Goal: Task Accomplishment & Management: Complete application form

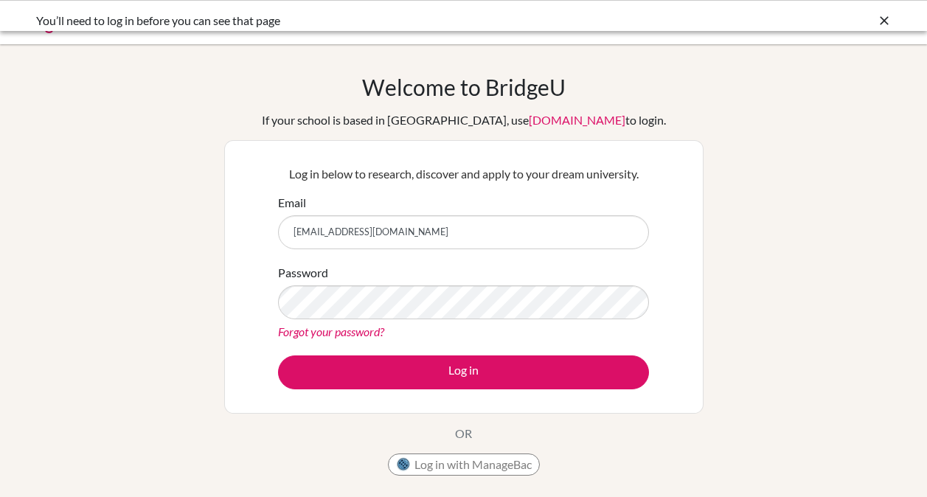
click at [506, 224] on input "clarisse.coutinho@ef.com" at bounding box center [463, 232] width 371 height 34
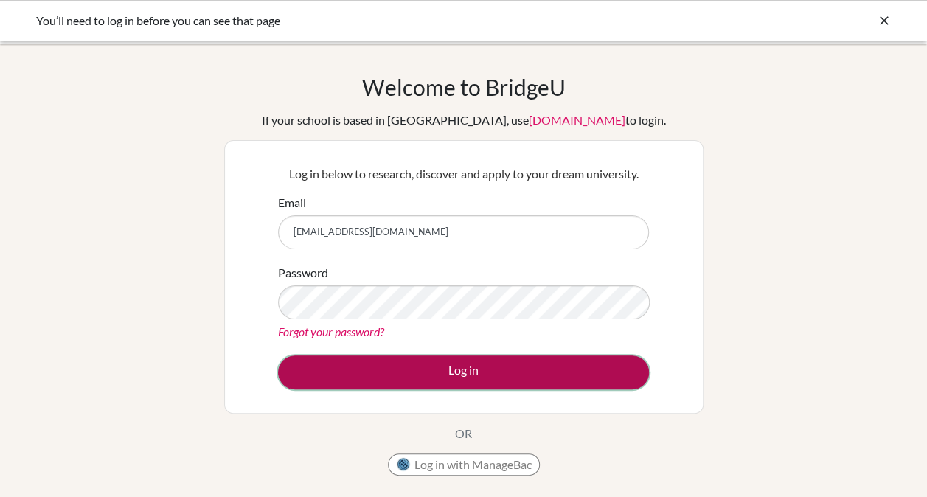
click at [516, 369] on button "Log in" at bounding box center [463, 373] width 371 height 34
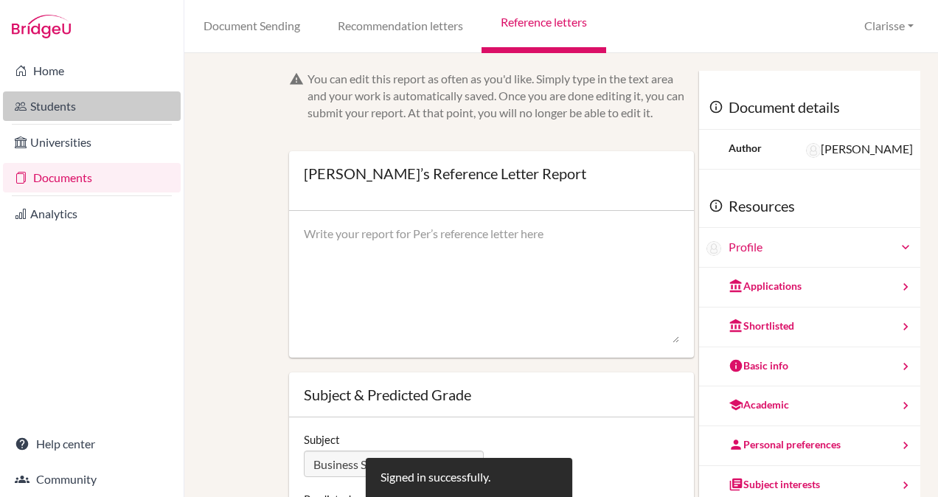
click at [56, 105] on link "Students" at bounding box center [92, 106] width 178 height 30
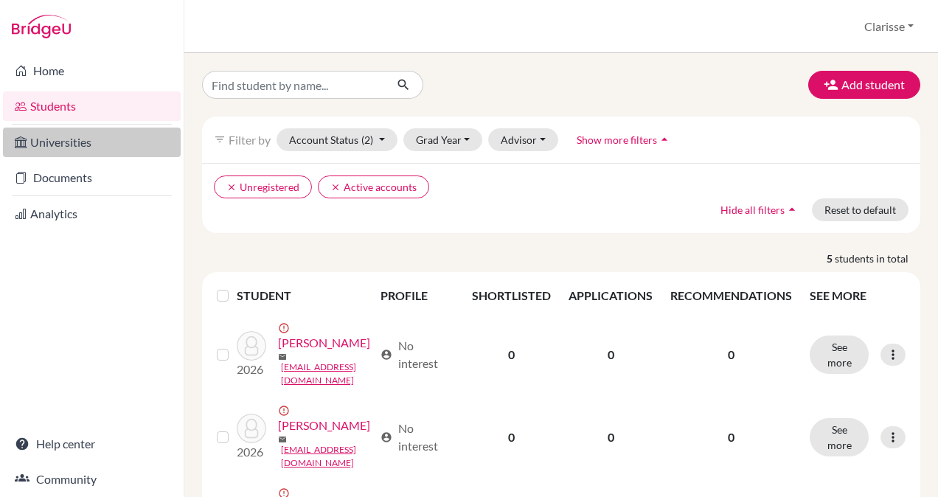
click at [78, 148] on link "Universities" at bounding box center [92, 143] width 178 height 30
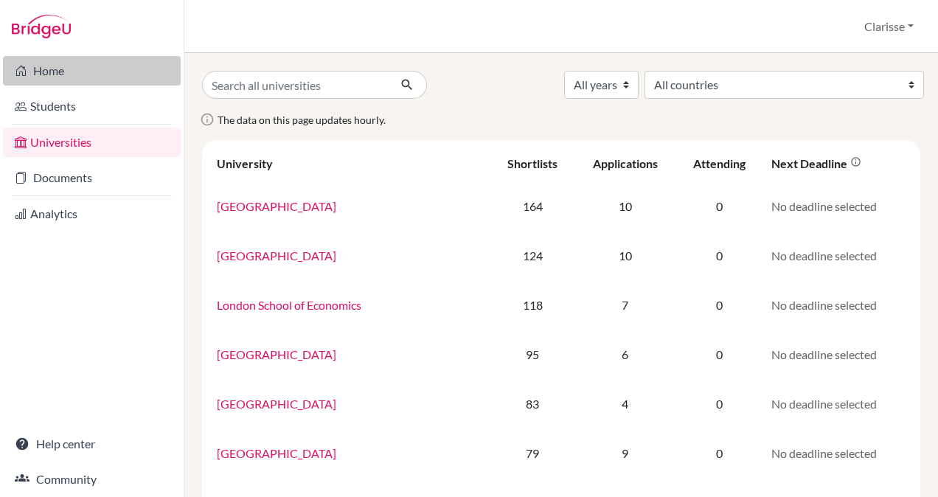
click at [58, 69] on link "Home" at bounding box center [92, 71] width 178 height 30
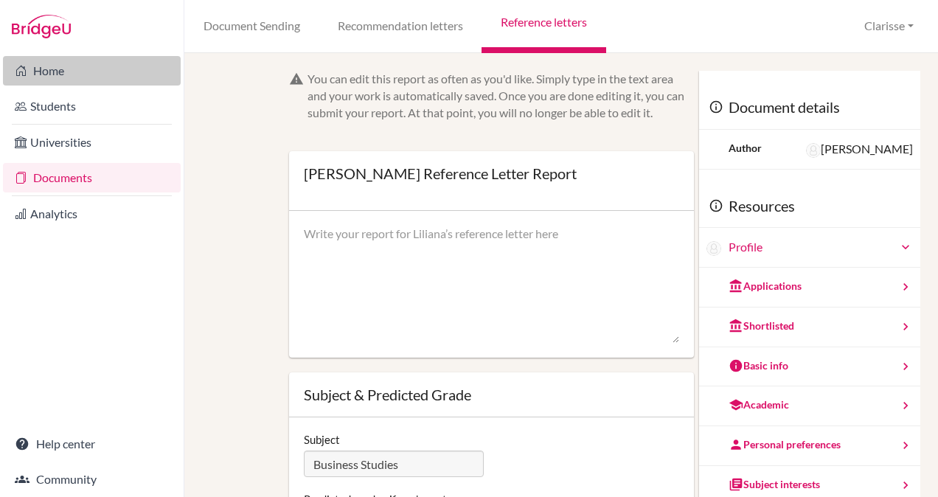
click at [67, 70] on link "Home" at bounding box center [92, 71] width 178 height 30
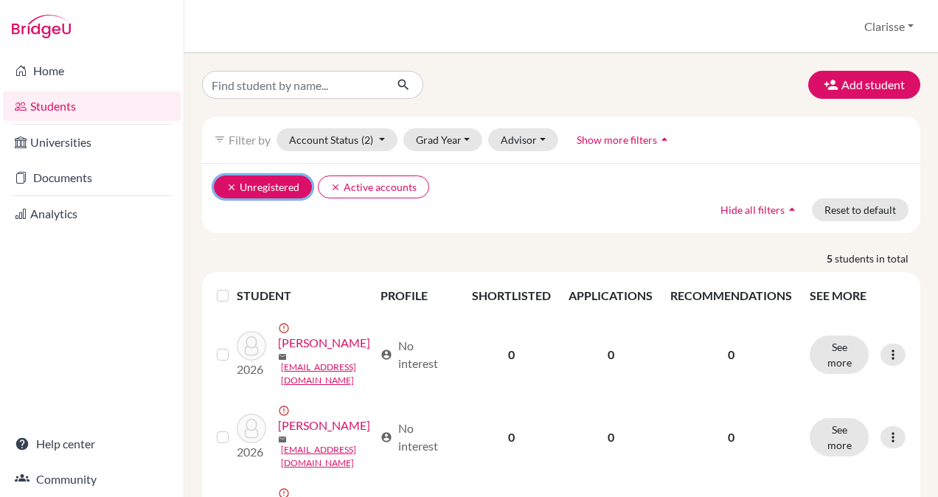
click at [228, 179] on button "clear Unregistered" at bounding box center [263, 187] width 98 height 23
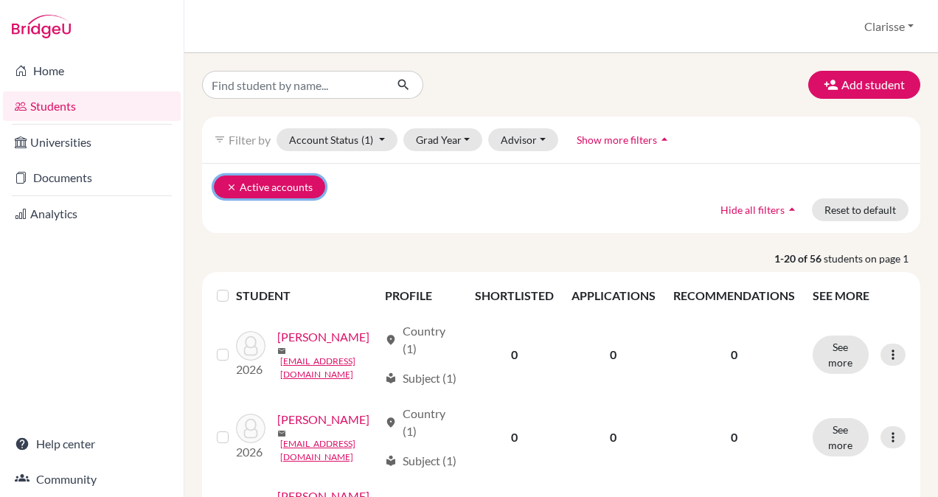
click at [229, 187] on icon "clear" at bounding box center [232, 187] width 10 height 10
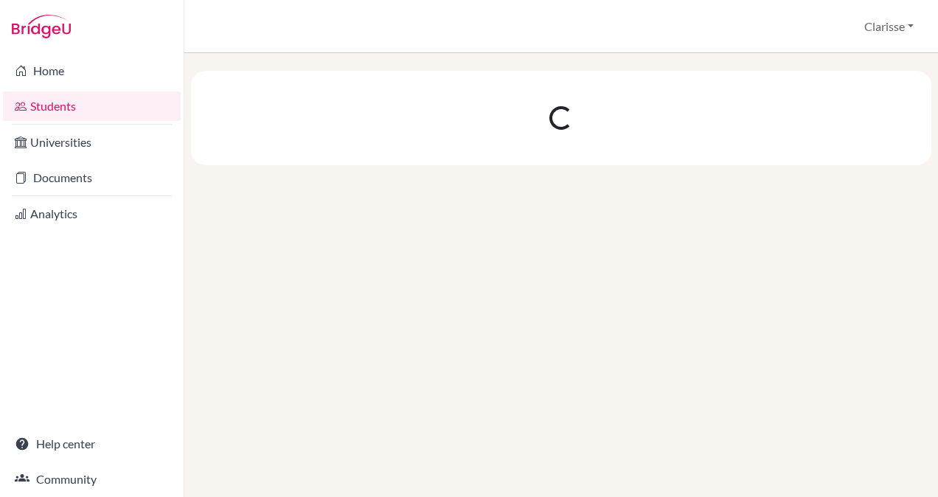
click at [229, 187] on div at bounding box center [561, 275] width 754 height 444
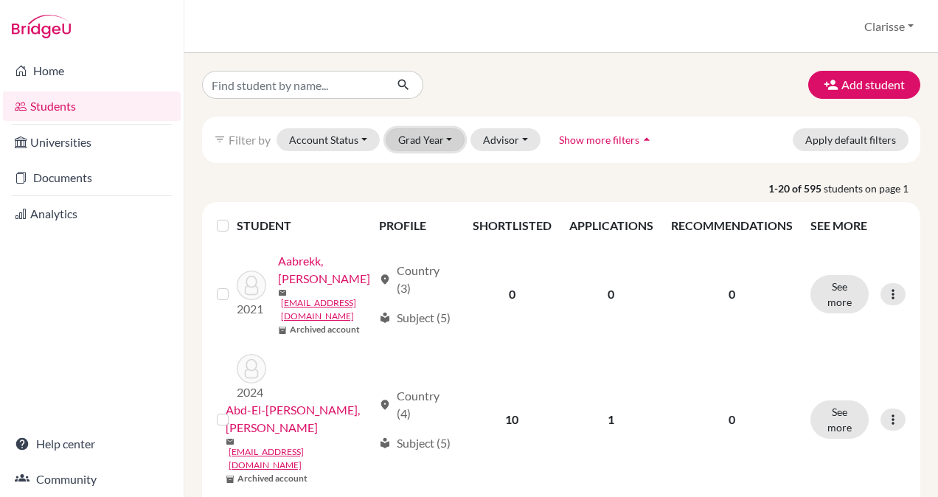
click at [436, 139] on button "Grad Year" at bounding box center [426, 139] width 80 height 23
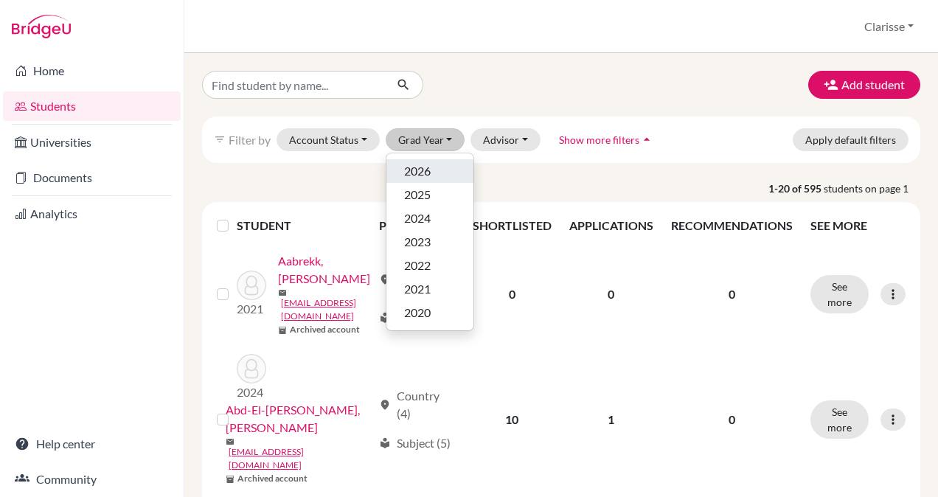
click at [409, 165] on span "2026" at bounding box center [417, 171] width 27 height 18
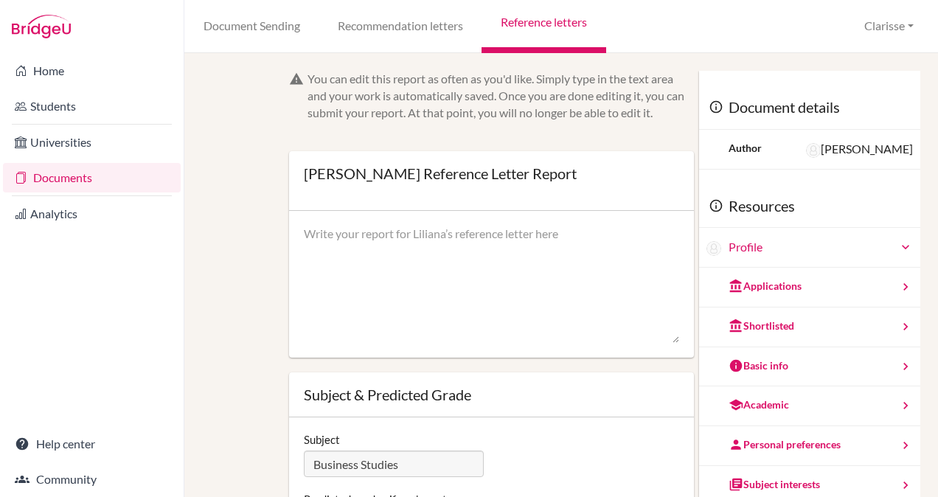
click at [48, 186] on link "Documents" at bounding box center [92, 178] width 178 height 30
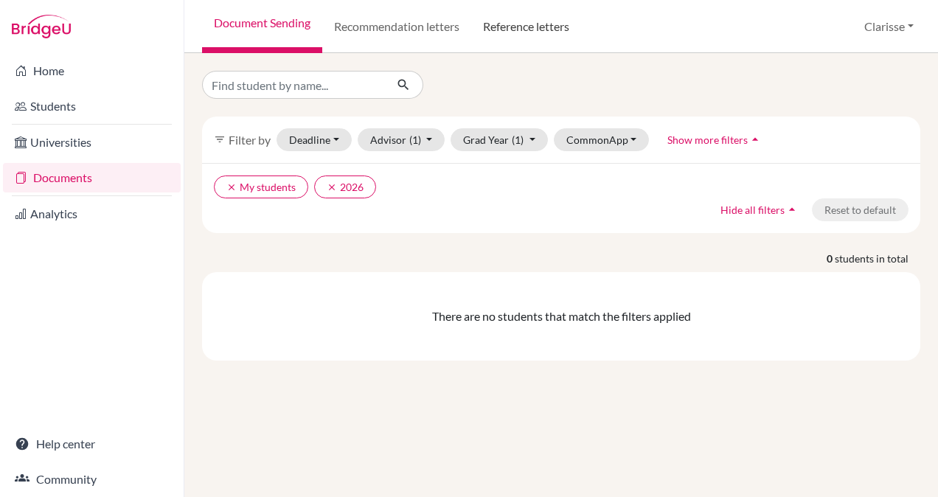
click at [527, 28] on link "Reference letters" at bounding box center [526, 26] width 110 height 53
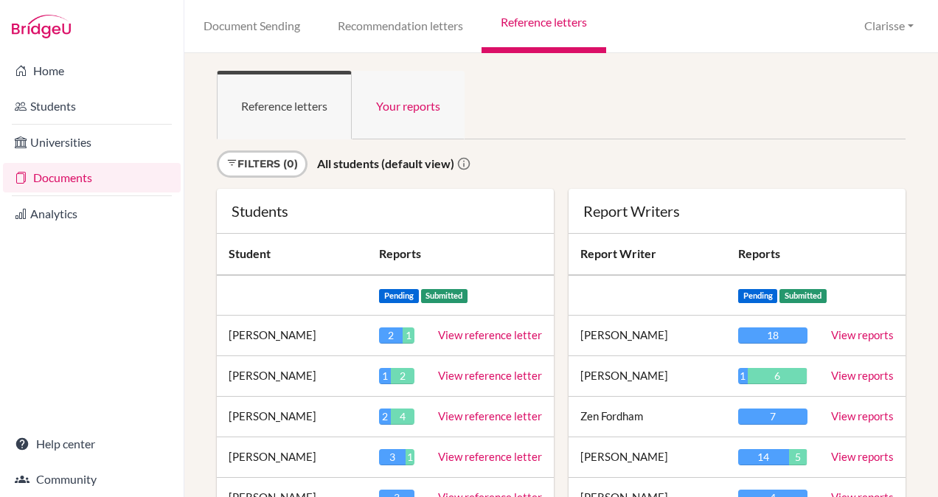
click at [392, 111] on link "Your reports" at bounding box center [408, 105] width 113 height 69
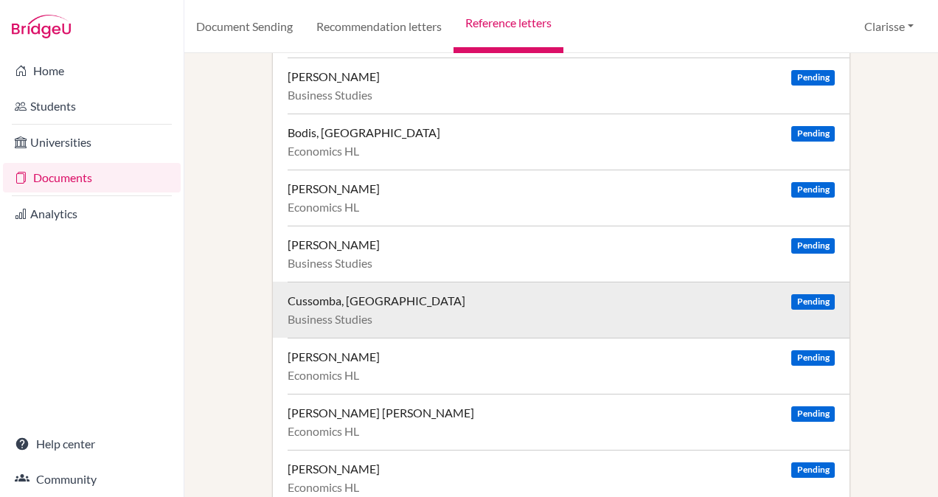
scroll to position [113, 0]
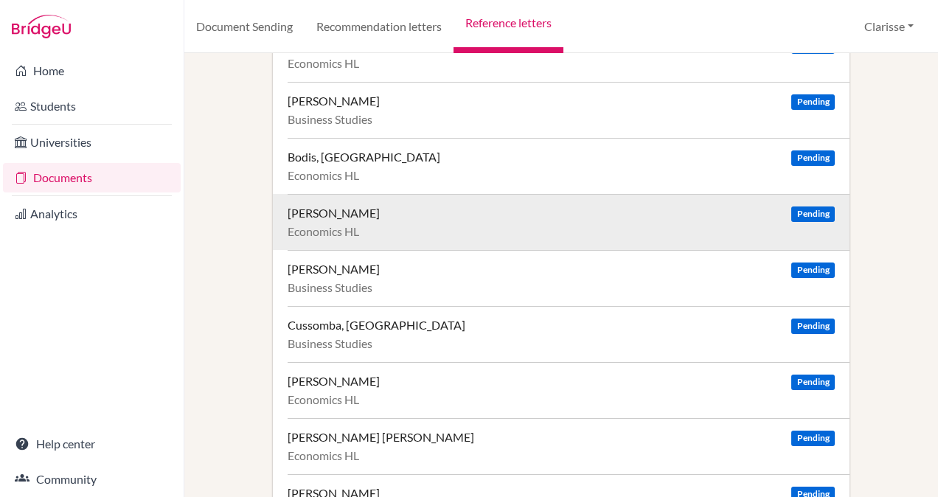
click at [606, 221] on div "Bohner, Michael Pending Economics HL" at bounding box center [569, 222] width 562 height 56
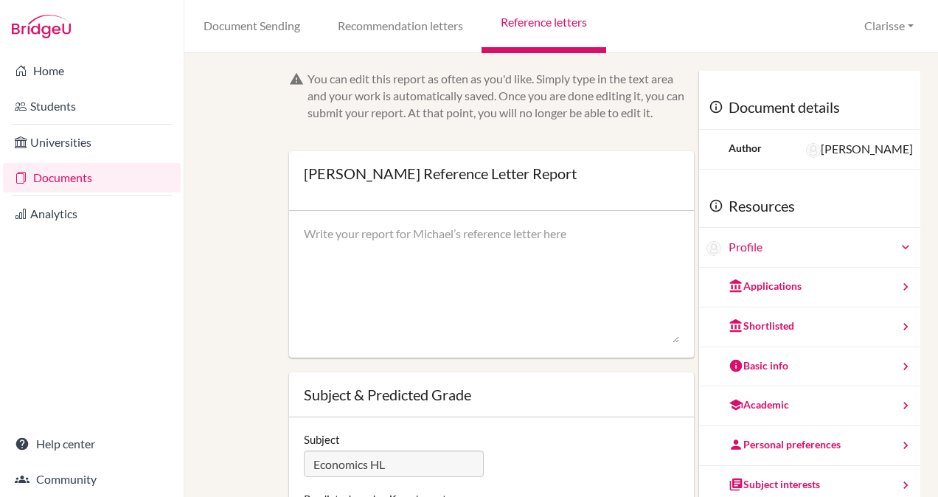
click at [416, 207] on div "[PERSON_NAME] Reference Letter Report Open info Info Saved" at bounding box center [491, 181] width 405 height 60
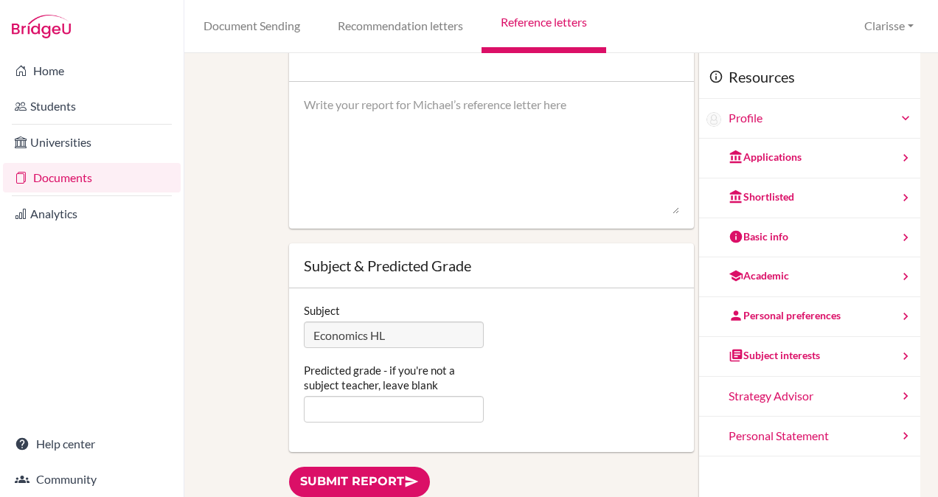
scroll to position [146, 0]
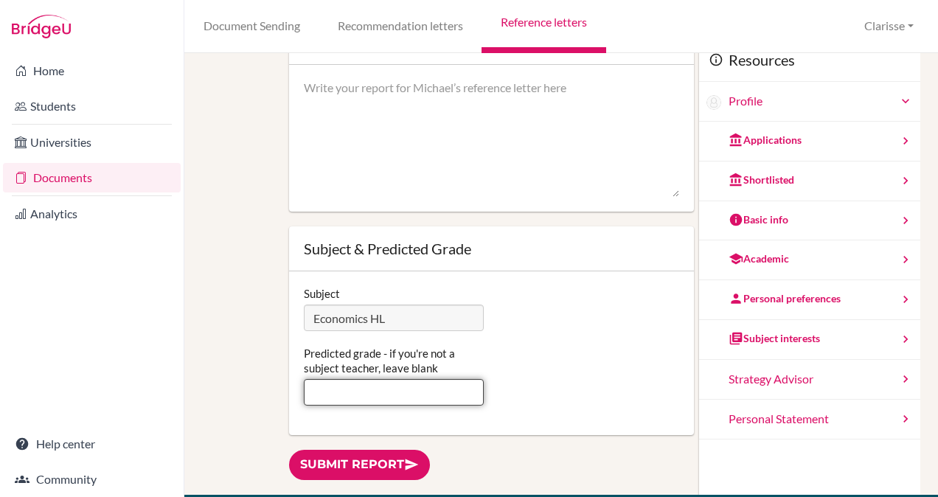
click at [420, 397] on input "Predicted grade - if you're not a subject teacher, leave blank" at bounding box center [394, 392] width 180 height 27
type input "7"
click at [538, 336] on div "Subject Economics HL Predicted grade - if you're not a subject teacher, leave b…" at bounding box center [491, 354] width 405 height 164
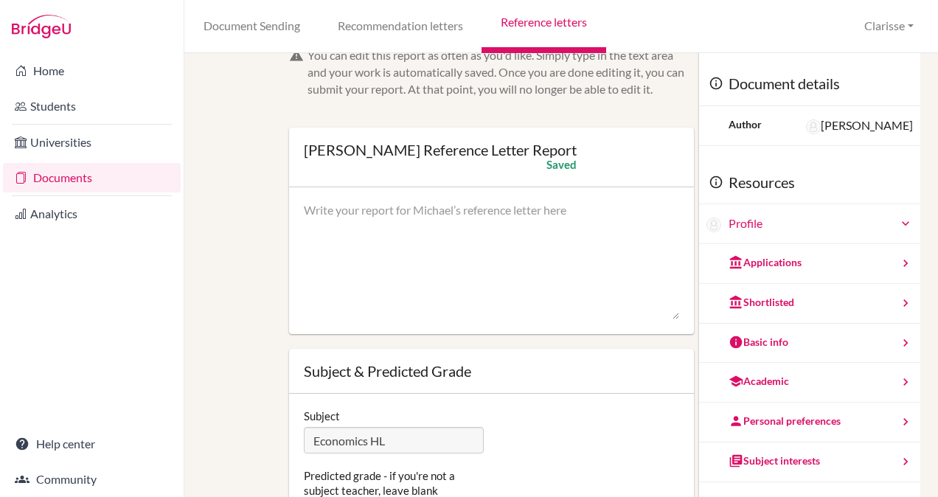
scroll to position [23, 0]
click at [542, 279] on textarea at bounding box center [492, 262] width 376 height 118
